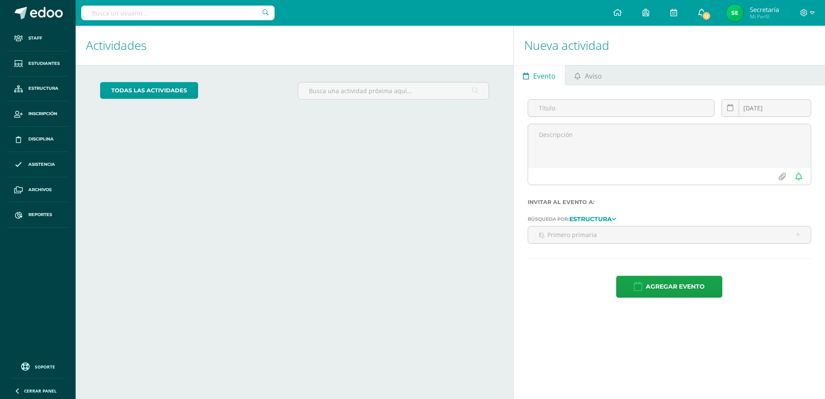
click at [708, 13] on span "12" at bounding box center [706, 15] width 9 height 9
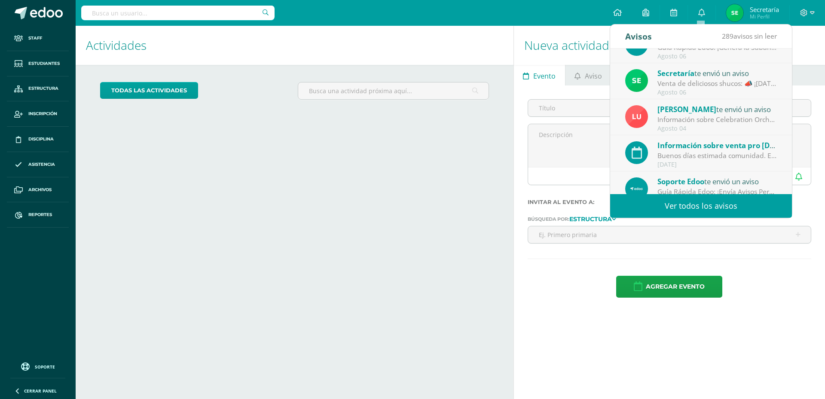
scroll to position [143, 0]
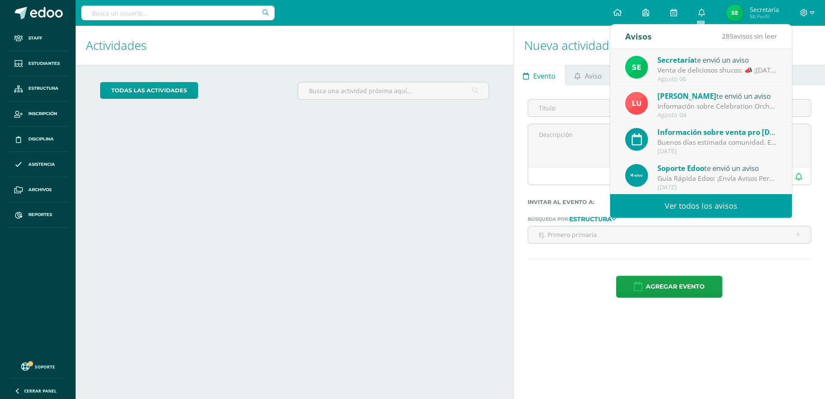
click at [705, 203] on link "Ver todos los avisos" at bounding box center [701, 206] width 182 height 24
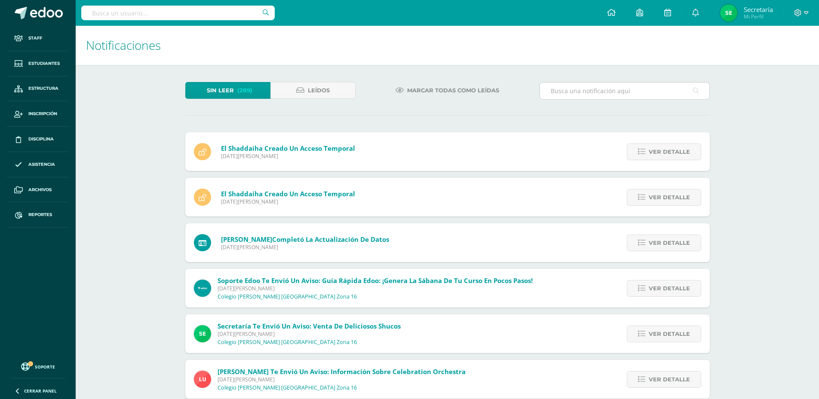
click at [584, 88] on input "text" at bounding box center [624, 91] width 169 height 17
type input "[PERSON_NAME]"
click at [694, 89] on icon at bounding box center [696, 91] width 6 height 18
drag, startPoint x: 609, startPoint y: 88, endPoint x: 455, endPoint y: 89, distance: 153.4
click at [455, 89] on div "Sin leer (289) Leídos Marcar todas como leídas [PERSON_NAME]" at bounding box center [447, 94] width 531 height 25
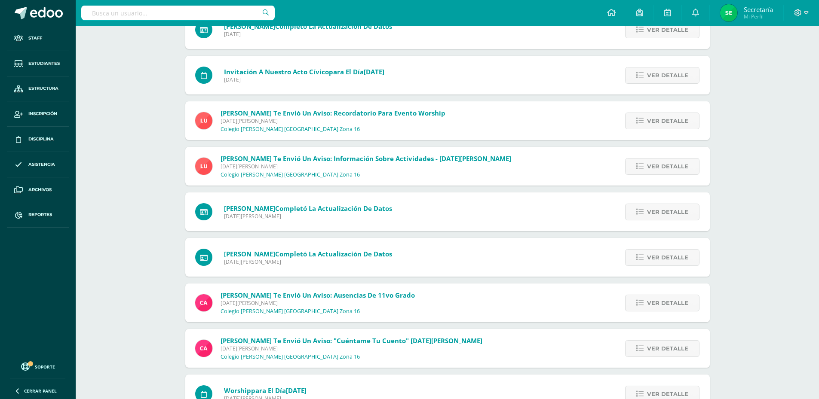
scroll to position [1185, 0]
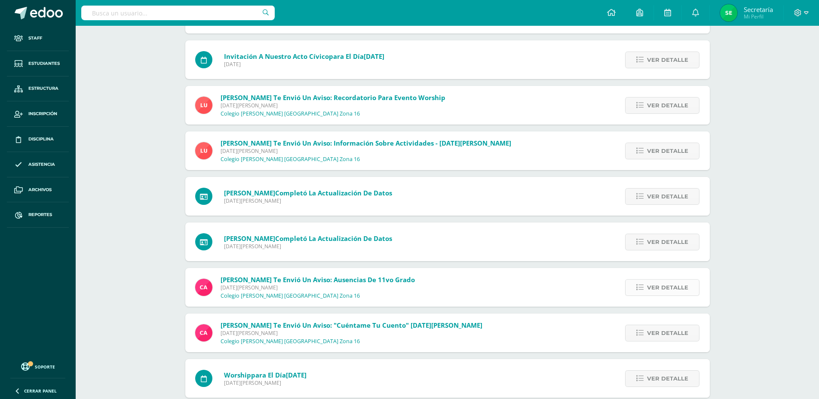
click at [689, 287] on link "Ver detalle" at bounding box center [662, 287] width 74 height 17
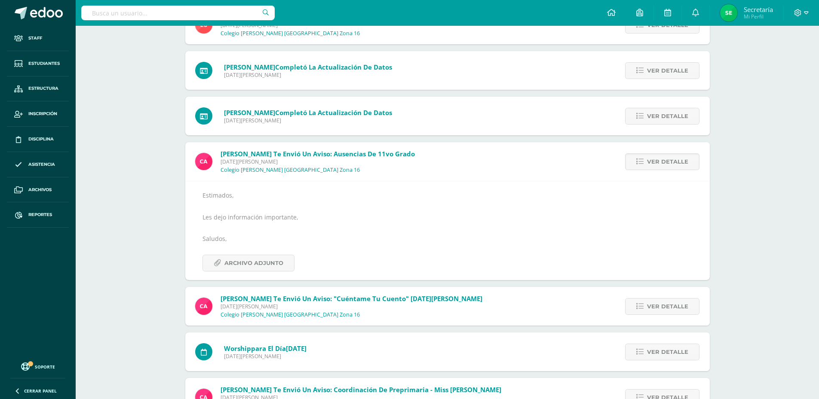
scroll to position [1314, 0]
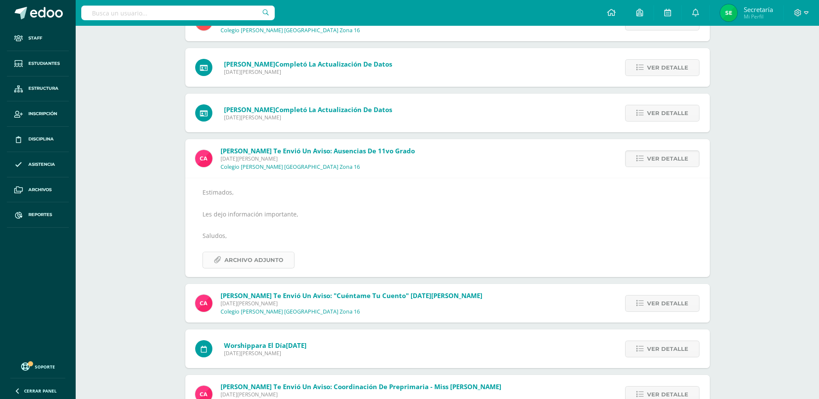
click at [281, 256] on span "Archivo Adjunto" at bounding box center [253, 260] width 59 height 16
